Goal: Navigation & Orientation: Find specific page/section

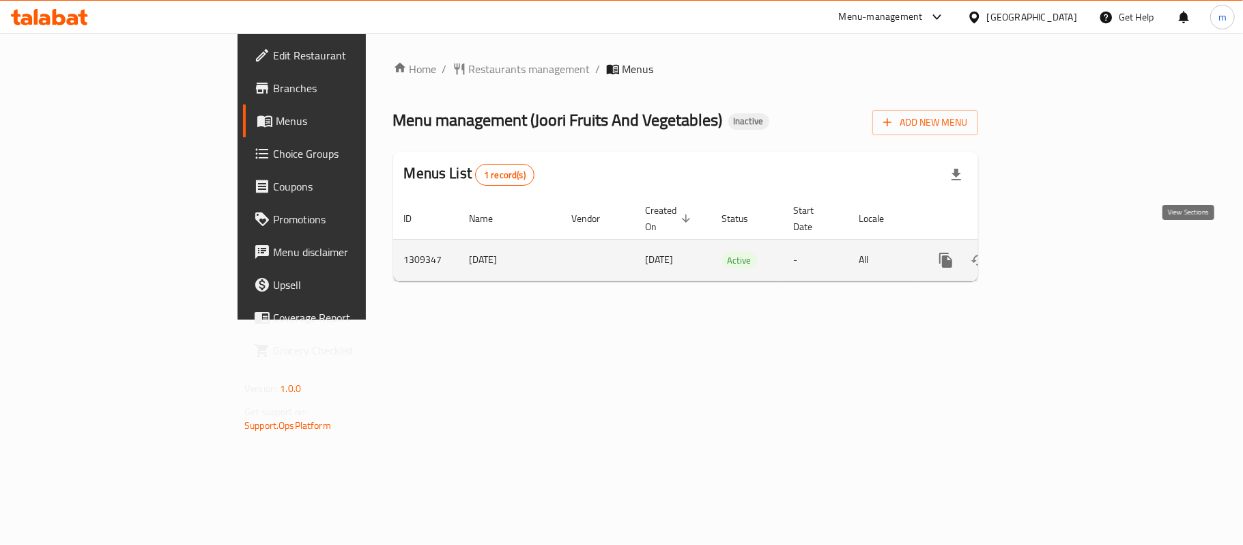
click at [1053, 252] on icon "enhanced table" at bounding box center [1044, 260] width 16 height 16
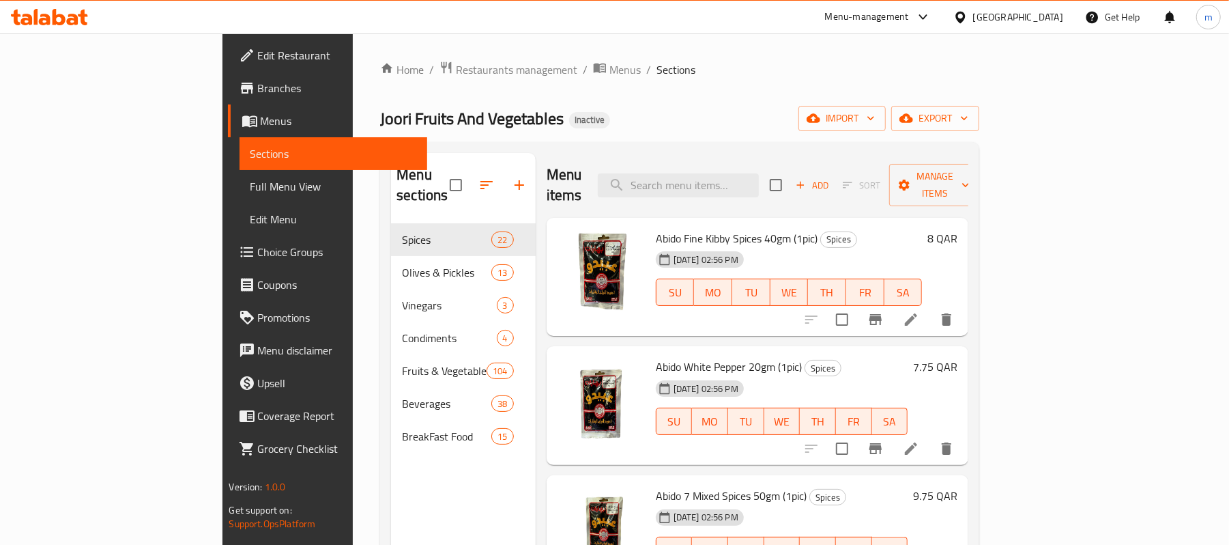
scroll to position [91, 0]
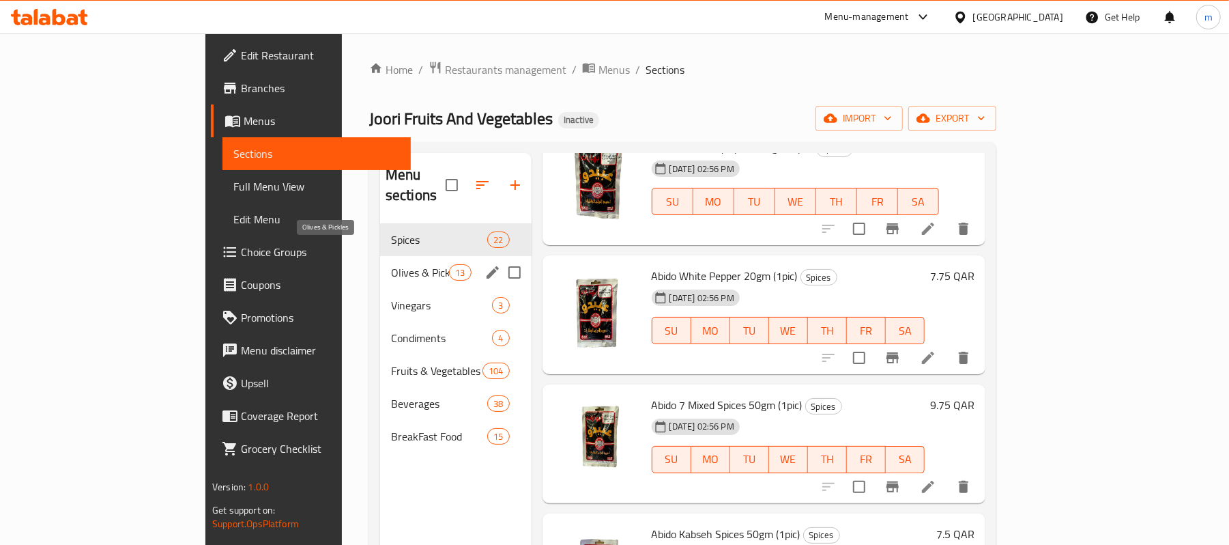
click at [391, 264] on span "Olives & Pickles" at bounding box center [420, 272] width 58 height 16
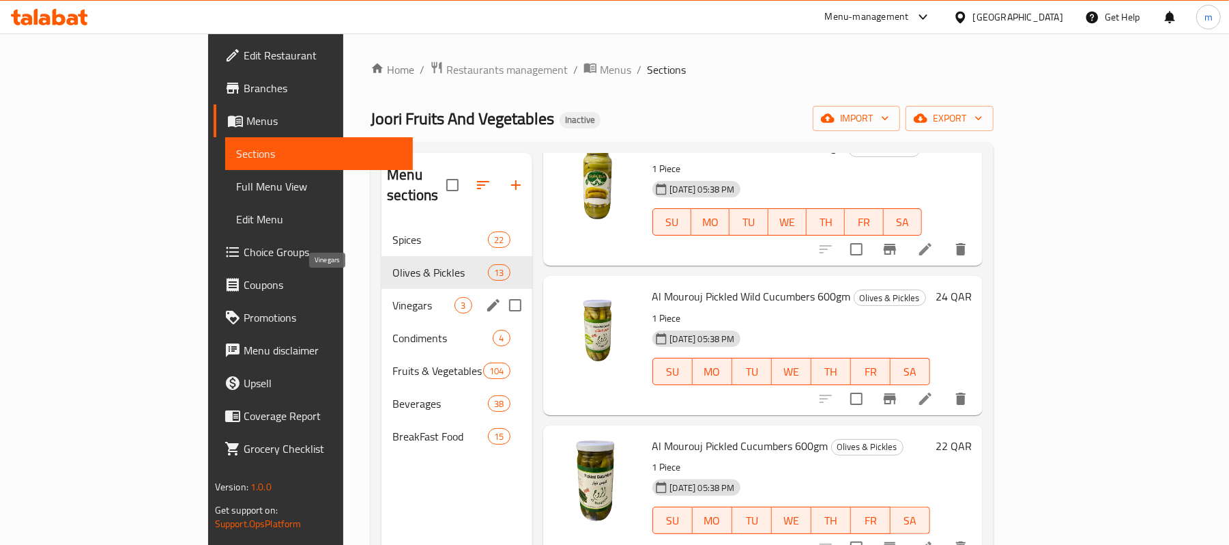
click at [392, 297] on span "Vinegars" at bounding box center [423, 305] width 62 height 16
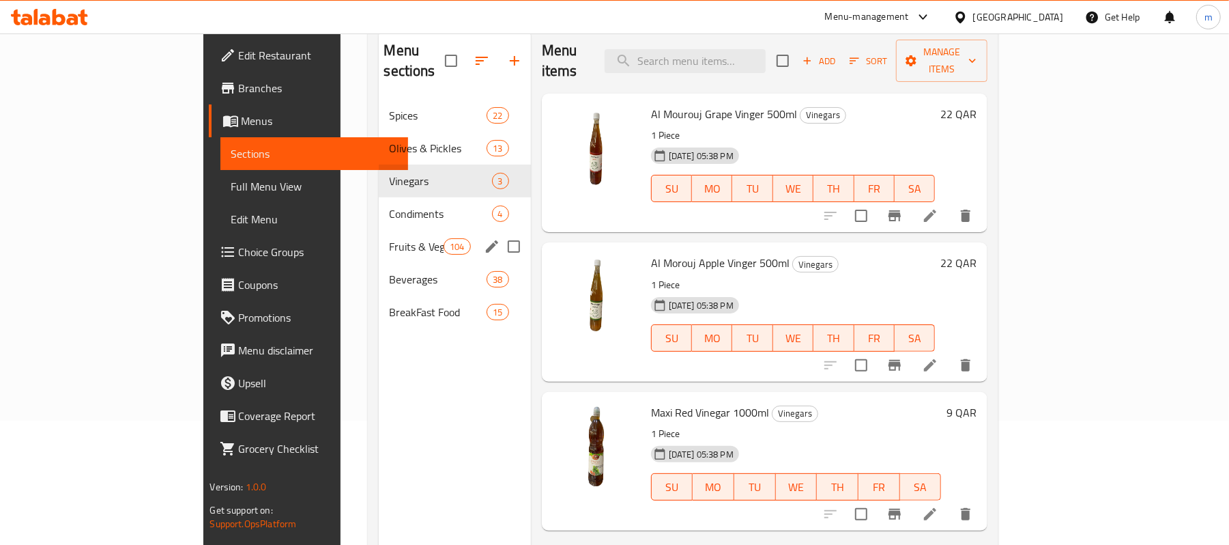
scroll to position [182, 0]
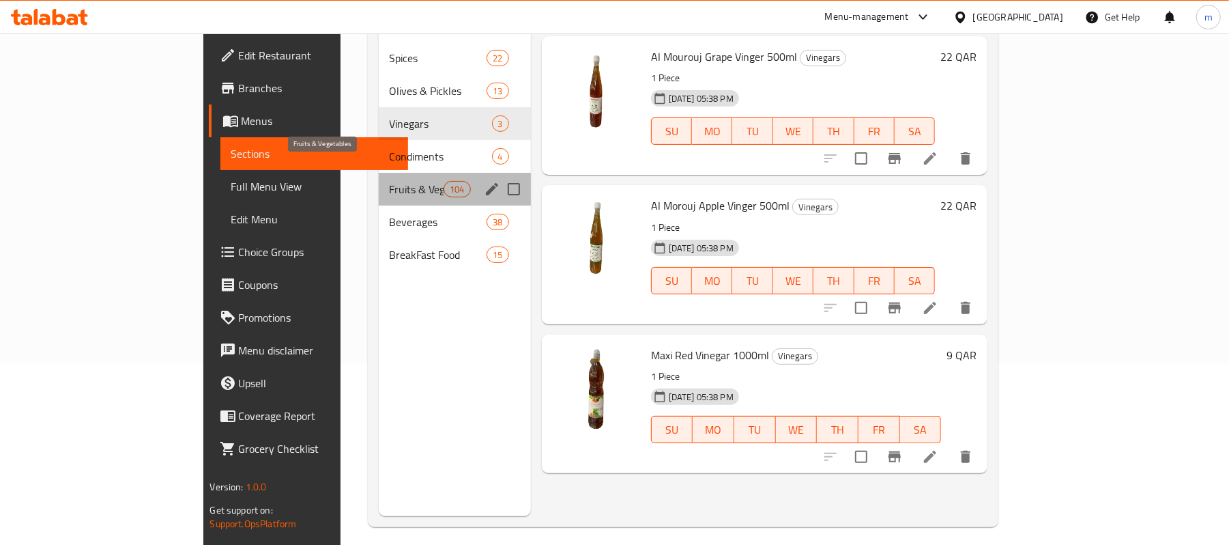
click at [390, 181] on span "Fruits & Vegetables" at bounding box center [417, 189] width 55 height 16
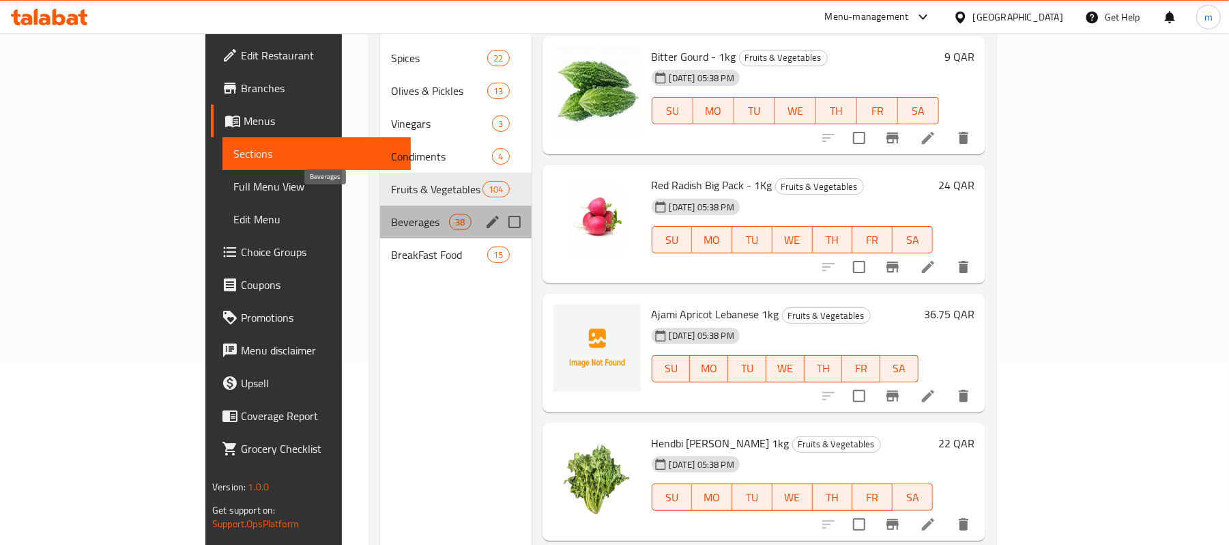
click at [391, 214] on span "Beverages" at bounding box center [420, 222] width 58 height 16
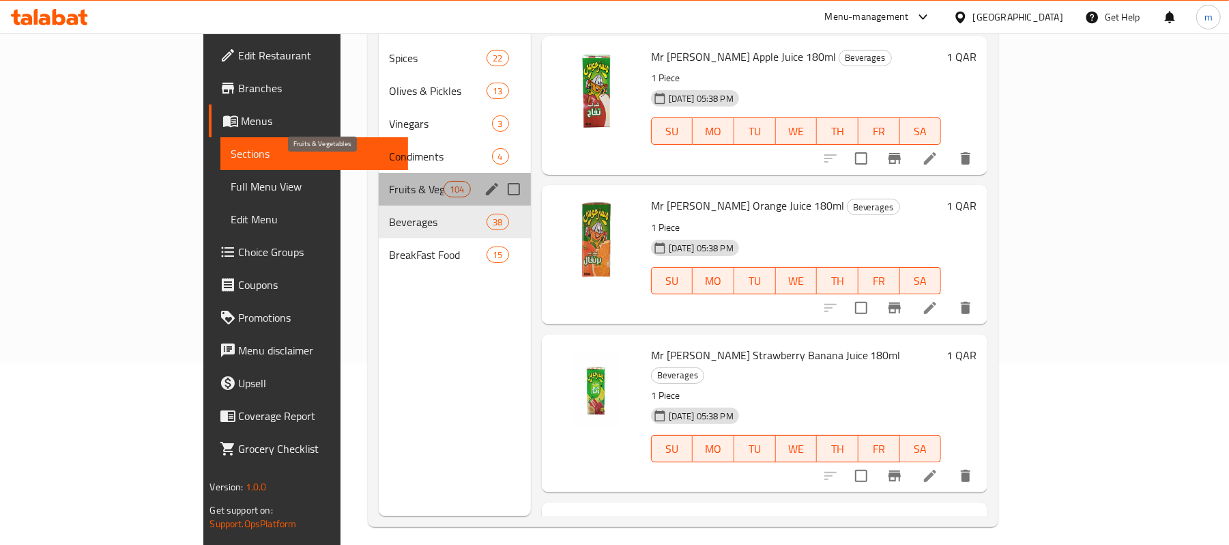
click at [390, 181] on span "Fruits & Vegetables" at bounding box center [417, 189] width 55 height 16
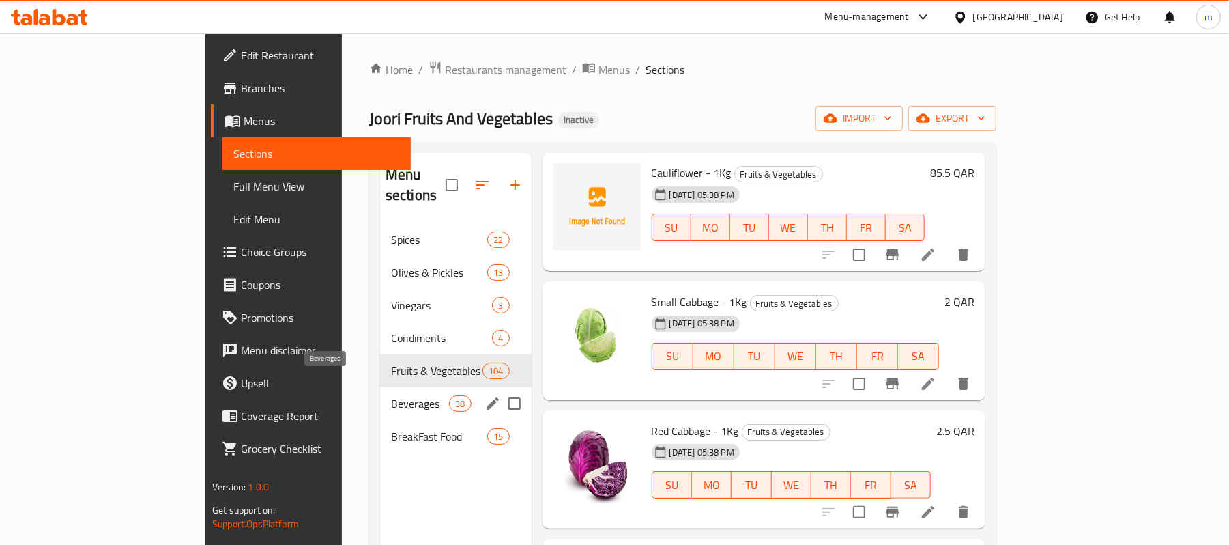
click at [391, 395] on span "Beverages" at bounding box center [420, 403] width 58 height 16
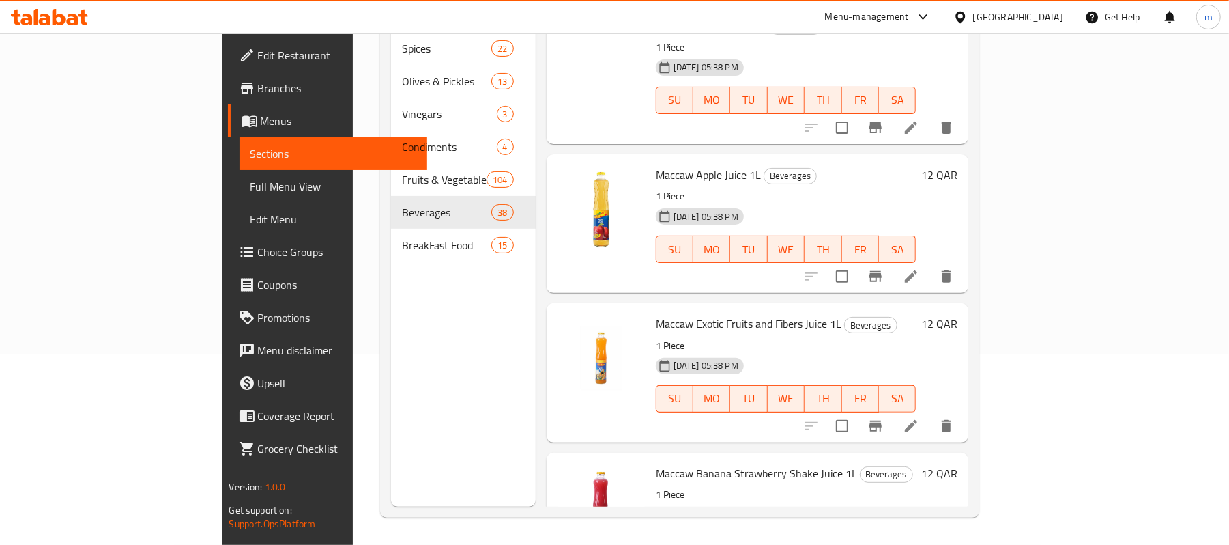
scroll to position [2788, 0]
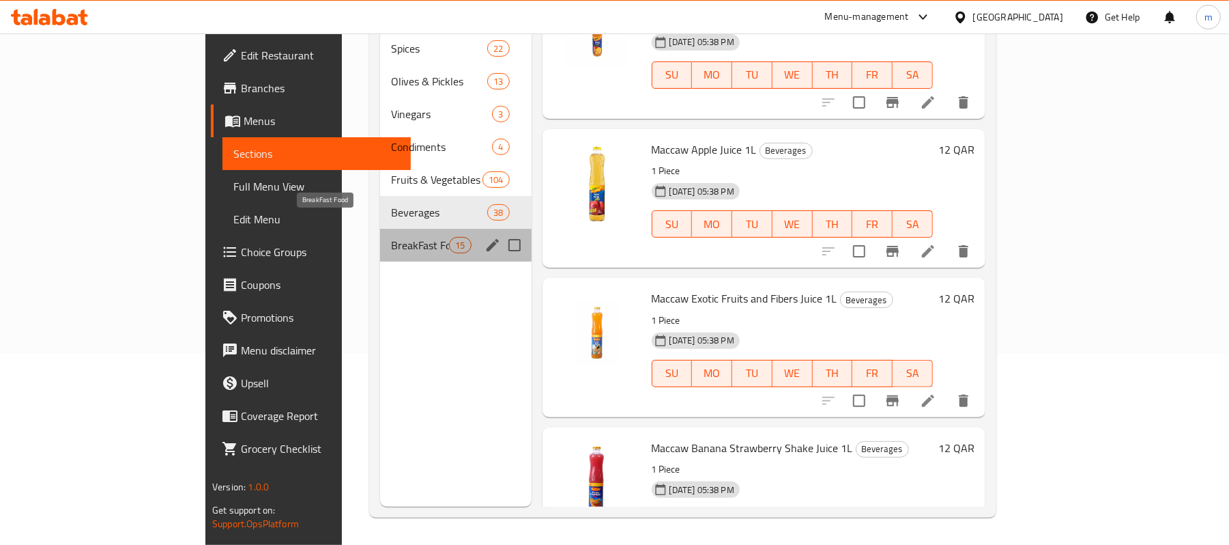
click at [391, 237] on span "BreakFast Food" at bounding box center [420, 245] width 58 height 16
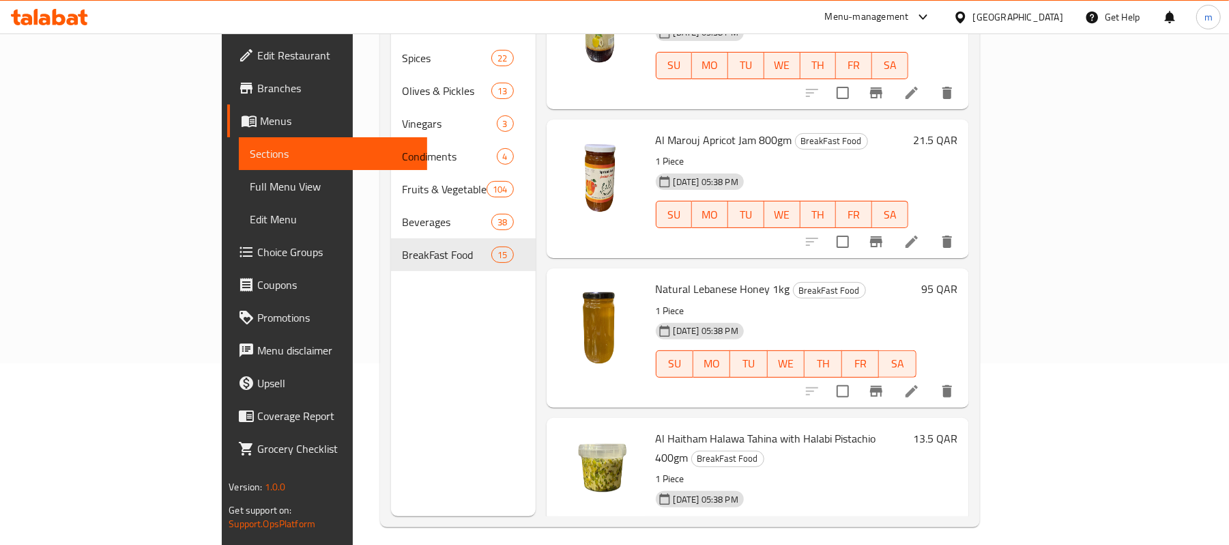
scroll to position [1092, 0]
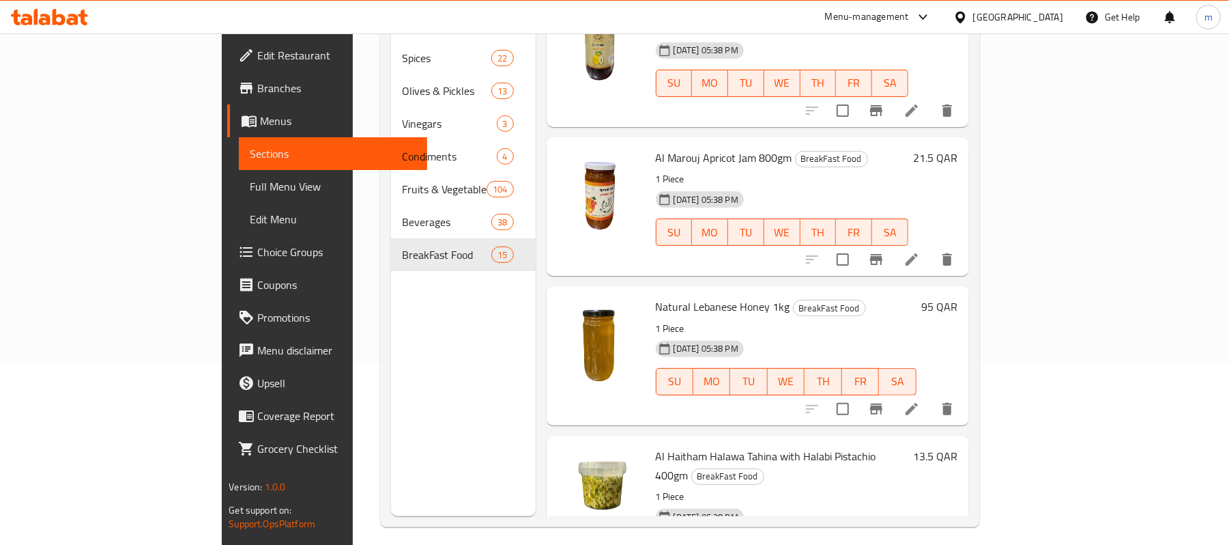
click at [260, 121] on span "Menus" at bounding box center [338, 121] width 156 height 16
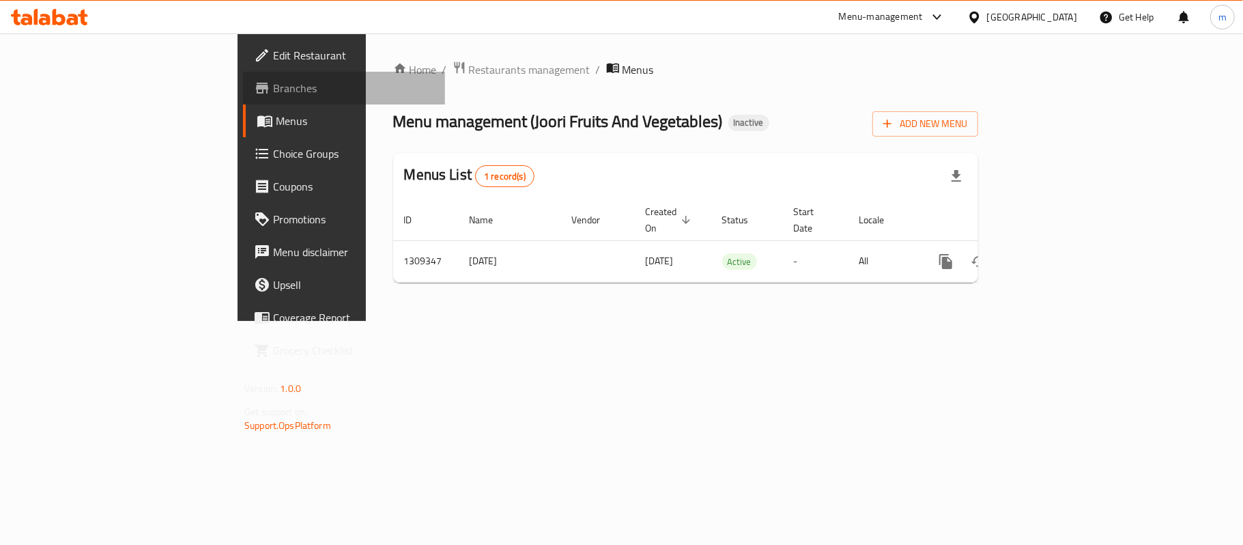
click at [273, 91] on span "Branches" at bounding box center [353, 88] width 161 height 16
